Goal: Information Seeking & Learning: Get advice/opinions

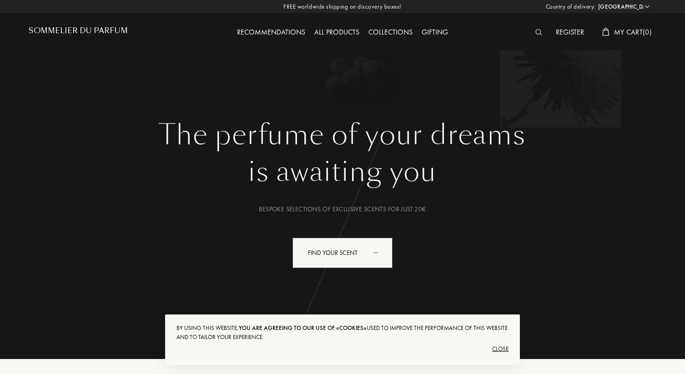
select select "ES"
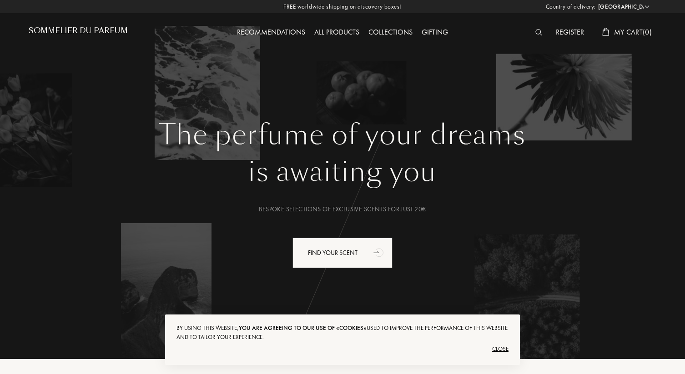
click at [501, 349] on div "Close" at bounding box center [342, 349] width 332 height 15
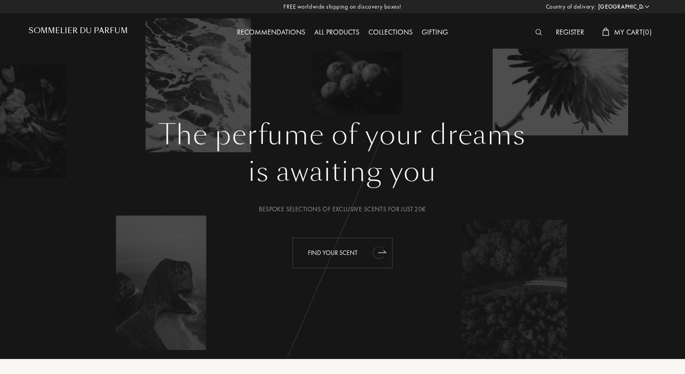
click at [342, 255] on div "Find your scent" at bounding box center [342, 253] width 100 height 30
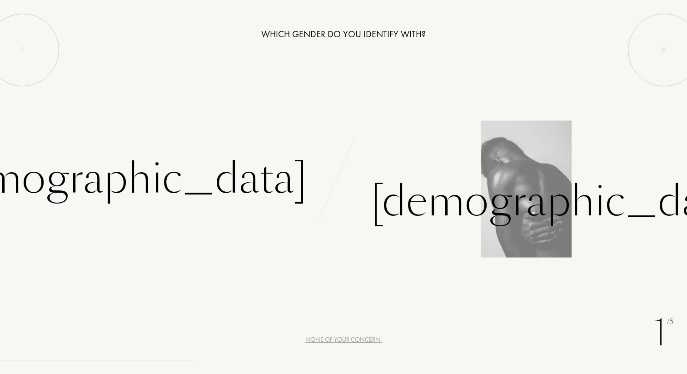
click at [431, 205] on div "[DEMOGRAPHIC_DATA]" at bounding box center [561, 201] width 380 height 61
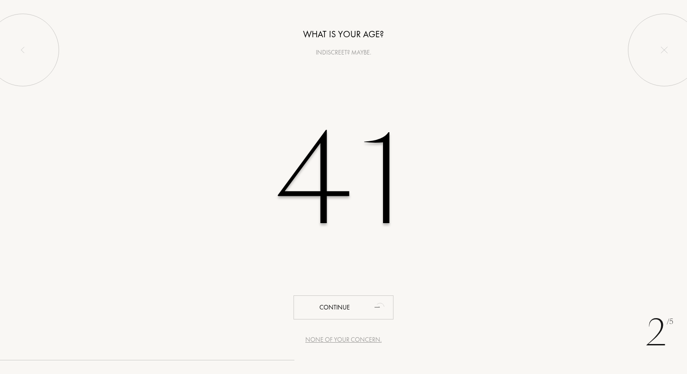
type input "41"
click at [345, 338] on div "None of your concern." at bounding box center [344, 340] width 76 height 10
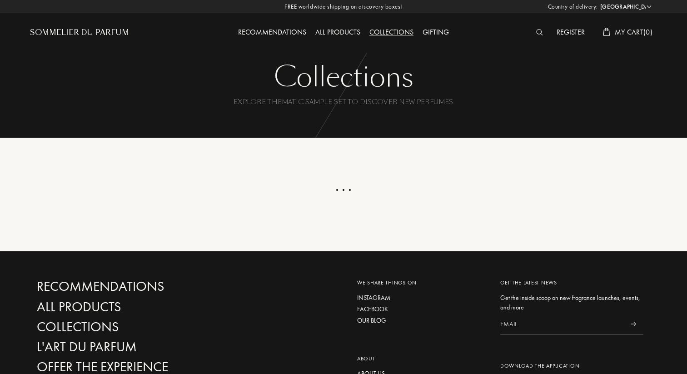
select select "ES"
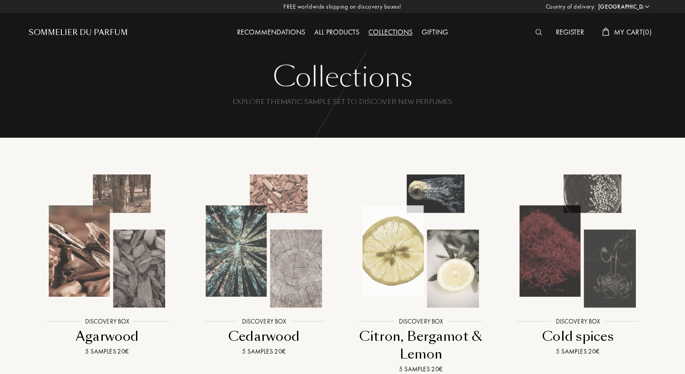
click at [248, 33] on div "Recommendations" at bounding box center [270, 33] width 77 height 12
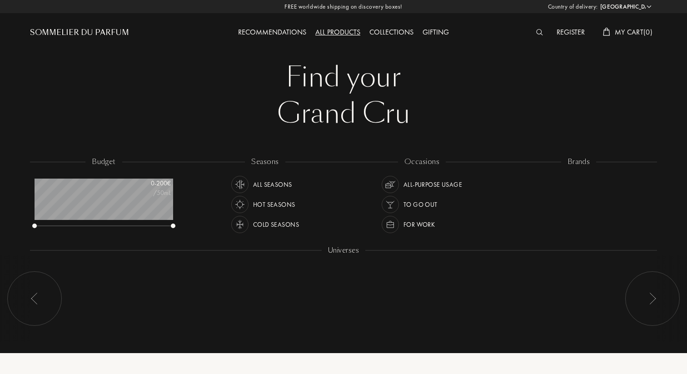
select select "ES"
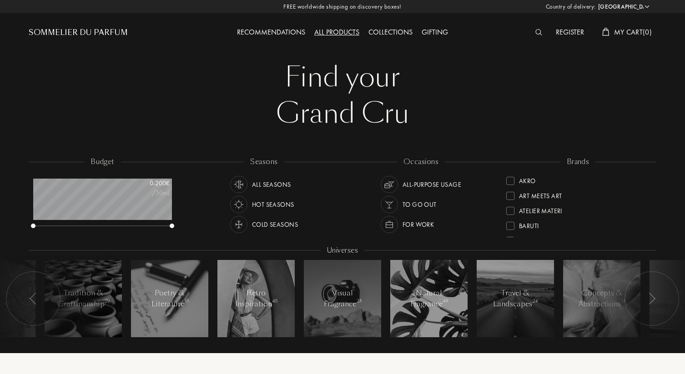
scroll to position [45, 139]
click at [575, 162] on div "brands" at bounding box center [577, 162] width 35 height 10
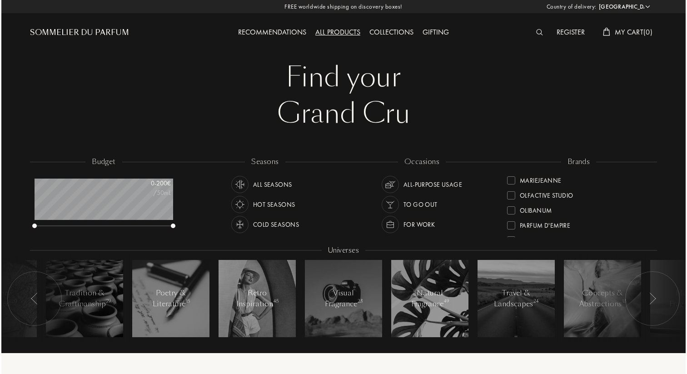
scroll to position [236, 0]
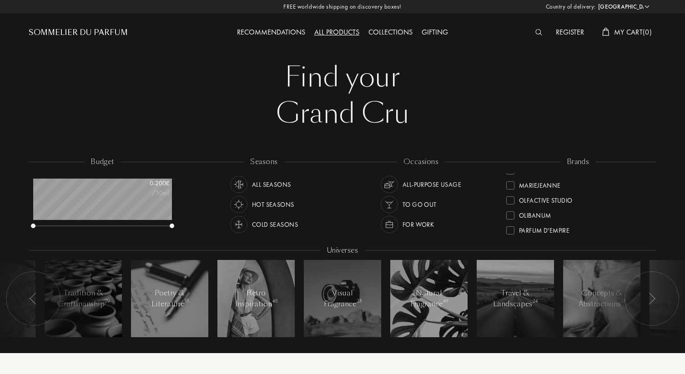
click at [537, 31] on img at bounding box center [538, 32] width 7 height 6
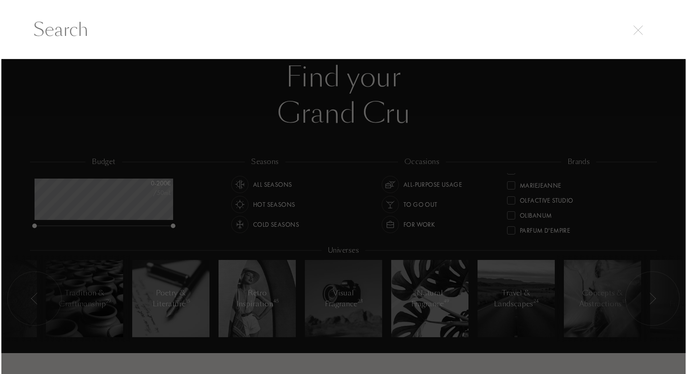
scroll to position [0, 0]
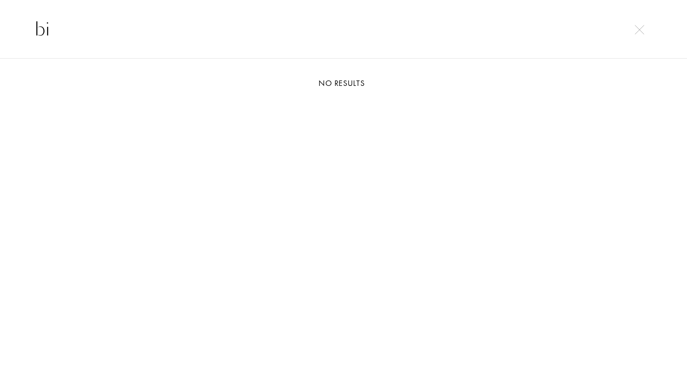
type input "b"
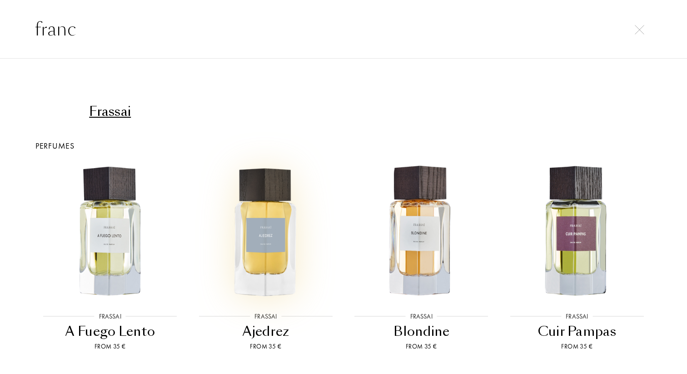
scroll to position [0, 0]
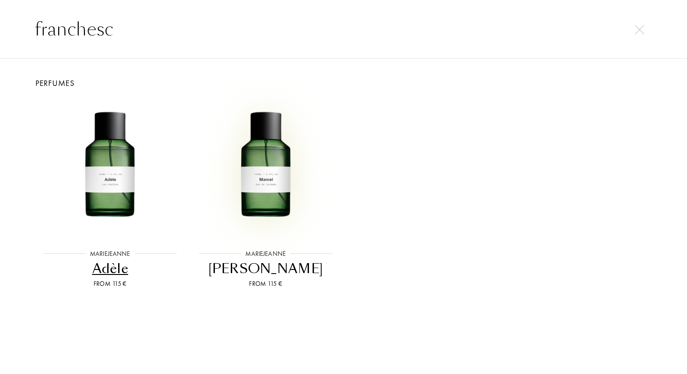
type input "[PERSON_NAME]"
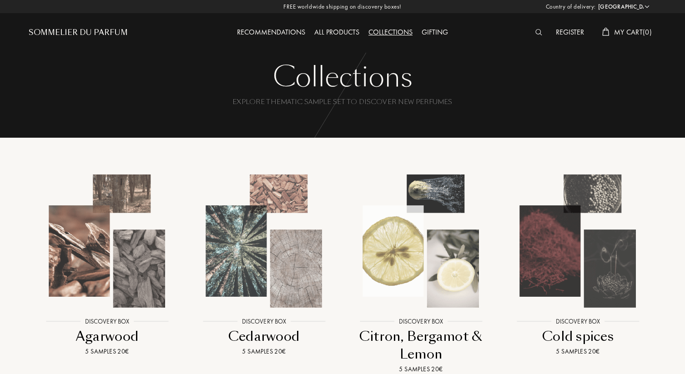
select select "ES"
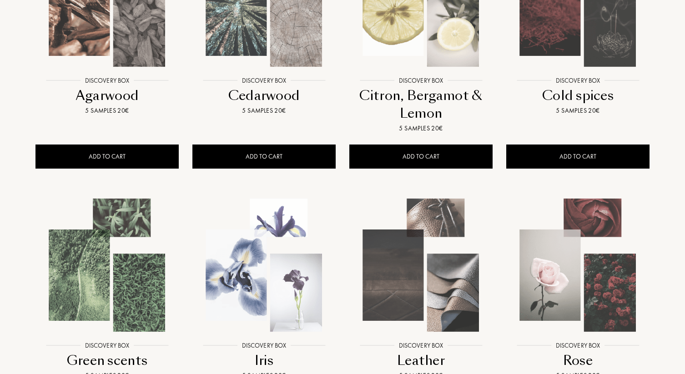
scroll to position [235, 0]
